Goal: Task Accomplishment & Management: Manage account settings

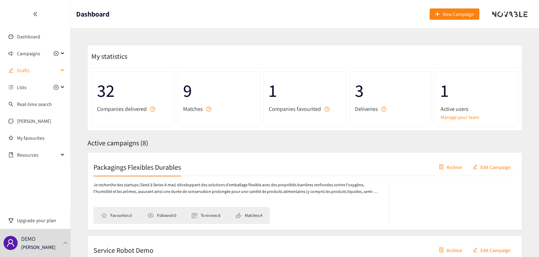
click at [38, 71] on span "Drafts" at bounding box center [38, 70] width 42 height 14
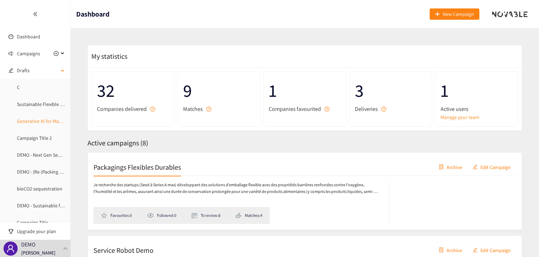
click at [35, 118] on link "Generative AI for Manufacturing Efficiency" at bounding box center [60, 121] width 86 height 6
